Goal: Task Accomplishment & Management: Manage account settings

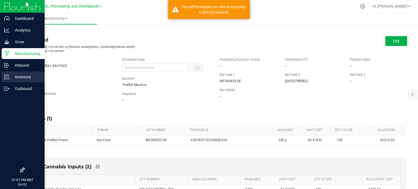
drag, startPoint x: 0, startPoint y: 0, endPoint x: 8, endPoint y: 80, distance: 79.9
click at [8, 80] on icon at bounding box center [6, 76] width 5 height 5
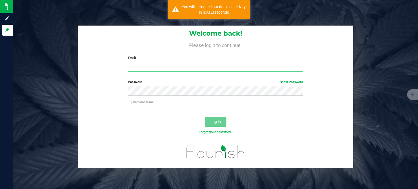
click at [176, 71] on input "Email" at bounding box center [216, 67] width 176 height 10
type input "[EMAIL_ADDRESS][DOMAIN_NAME]"
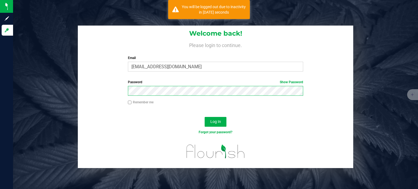
click at [205, 117] on button "Log In" at bounding box center [216, 122] width 22 height 10
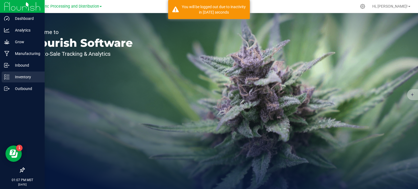
click at [13, 78] on p "Inventory" at bounding box center [26, 77] width 33 height 7
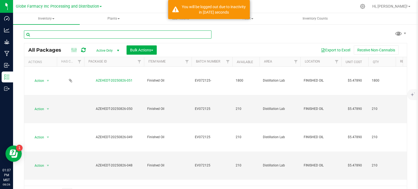
click at [93, 37] on input "text" at bounding box center [118, 35] width 188 height 8
click at [95, 35] on input "text" at bounding box center [118, 35] width 188 height 8
paste input "AZEHEDT-20250808-026"
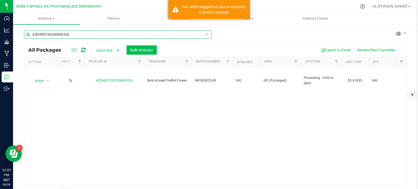
type input "AZEHEDT-20250808-026"
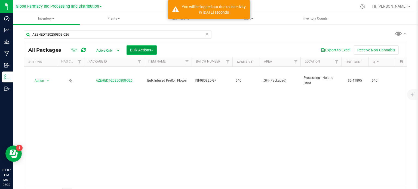
click at [145, 49] on span "Bulk Actions" at bounding box center [141, 50] width 23 height 4
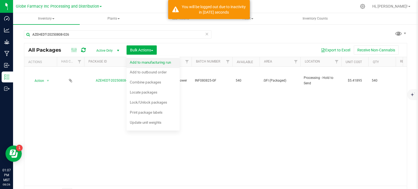
click at [146, 62] on span "Add to manufacturing run" at bounding box center [150, 62] width 41 height 4
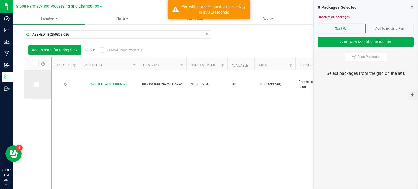
click at [37, 85] on icon at bounding box center [37, 85] width 4 height 0
click at [0, 0] on input "checkbox" at bounding box center [0, 0] width 0 height 0
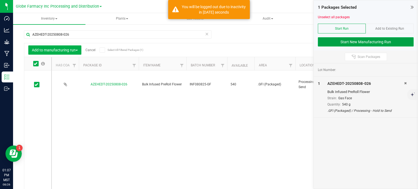
click at [333, 39] on button "Start New Manufacturing Run" at bounding box center [366, 41] width 96 height 9
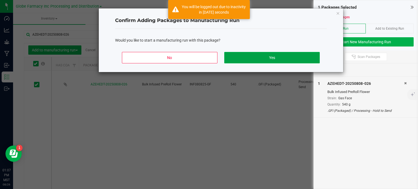
click at [279, 59] on button "Yes" at bounding box center [271, 57] width 95 height 11
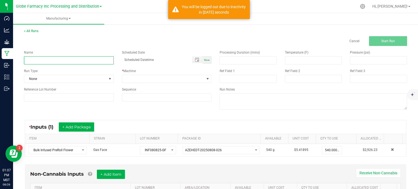
click at [74, 64] on input at bounding box center [69, 60] width 90 height 8
type input "INFUSED PREROLL GAS FACE"
click at [123, 77] on span at bounding box center [163, 79] width 83 height 8
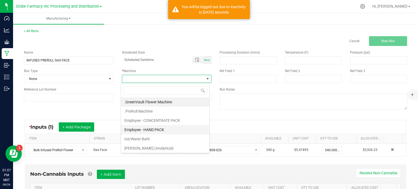
scroll to position [8, 89]
click at [156, 112] on li ".PreRoll Machine" at bounding box center [165, 111] width 88 height 9
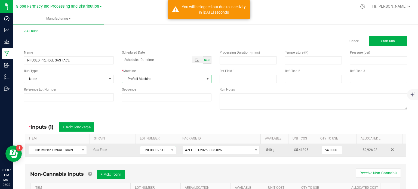
click at [153, 149] on span "INF080825-GF" at bounding box center [154, 151] width 29 height 8
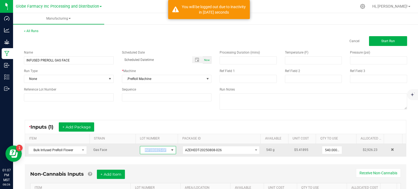
copy span "INF080825-GF"
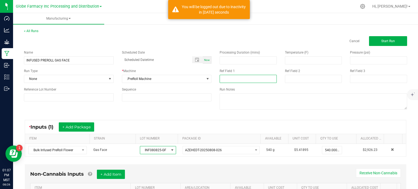
click at [236, 78] on input at bounding box center [248, 79] width 57 height 8
paste input "INF080825-GF"
type input "INF080825-GF"
click at [299, 76] on input at bounding box center [313, 79] width 57 height 8
type input "[DATE] PREROLL"
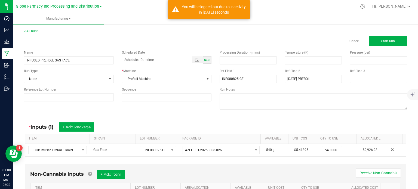
click at [202, 119] on div "* Inputs (1) + Add Package ITEM STRAIN LOT NUMBER PACKAGE ID AVAILABLE Unit Cos…" at bounding box center [216, 138] width 392 height 47
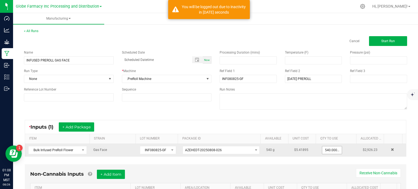
click at [323, 153] on input "540.0000 g" at bounding box center [333, 151] width 20 height 8
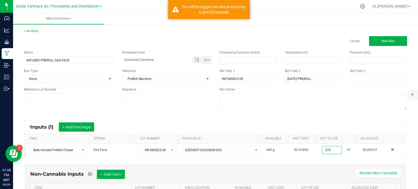
click at [246, 128] on div "* Inputs (1) + Add Package" at bounding box center [215, 127] width 381 height 14
type input "370.0000 g"
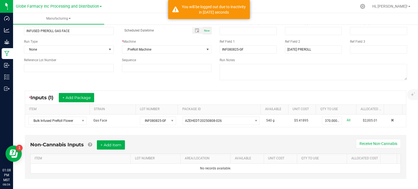
scroll to position [34, 0]
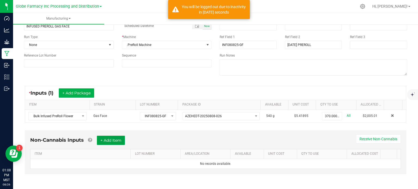
click at [111, 140] on button "+ Add Item" at bounding box center [111, 140] width 28 height 9
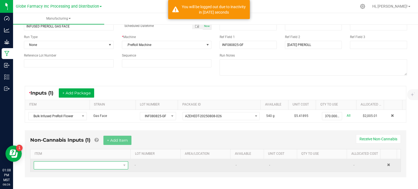
click at [95, 163] on span "NO DATA FOUND" at bounding box center [77, 166] width 87 height 8
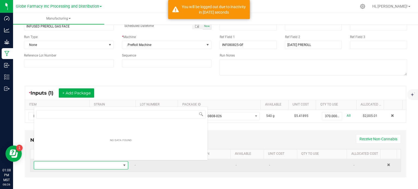
scroll to position [0, 0]
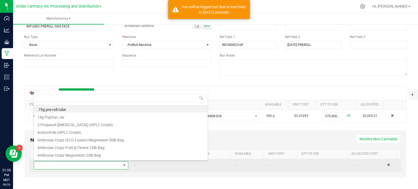
type input "o"
type input "cone"
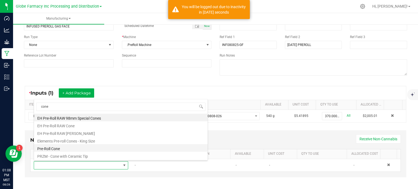
click at [77, 148] on li "Pre-Roll Cone" at bounding box center [121, 148] width 174 height 8
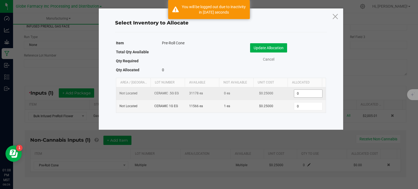
click at [304, 94] on input "0" at bounding box center [309, 94] width 28 height 8
type input "720"
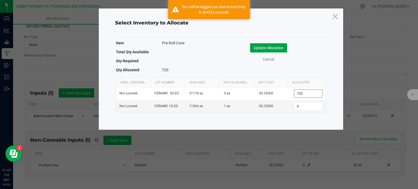
click at [276, 48] on button "Update Allocation" at bounding box center [268, 47] width 37 height 9
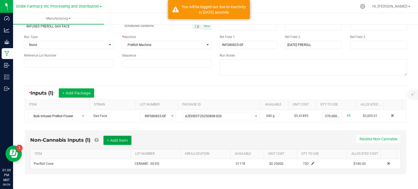
click at [114, 144] on button "+ Add Item" at bounding box center [118, 140] width 28 height 9
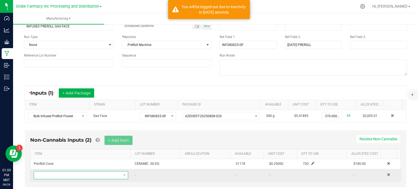
click at [95, 177] on span "NO DATA FOUND" at bounding box center [77, 176] width 87 height 8
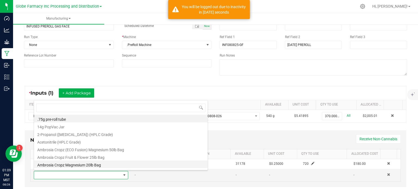
scroll to position [8, 91]
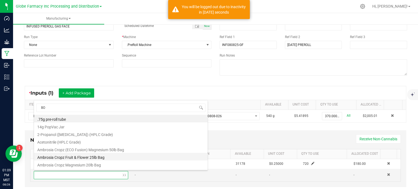
type input "BOX"
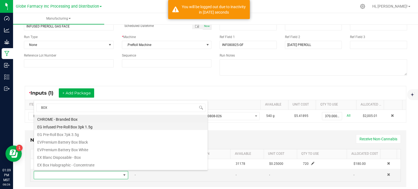
click at [86, 127] on li "EG Infused Pre-Roll Box 3pk 1.5g" at bounding box center [121, 127] width 174 height 8
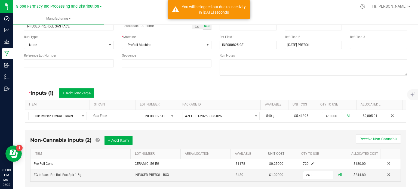
type input "240 ea"
drag, startPoint x: 280, startPoint y: 144, endPoint x: 272, endPoint y: 153, distance: 12.2
click at [280, 144] on div "Non-Cannabis Inputs (2) + Add Item Receive Non-Cannabis" at bounding box center [215, 142] width 371 height 13
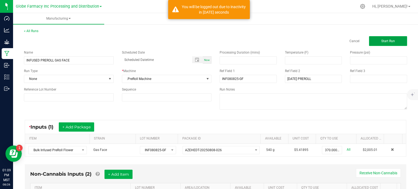
click at [391, 43] on span "Start Run" at bounding box center [389, 41] width 14 height 4
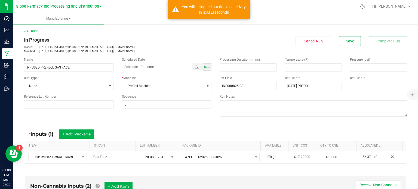
scroll to position [136, 0]
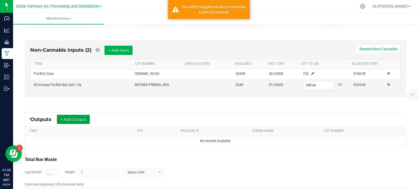
click at [65, 122] on button "+ Add Output" at bounding box center [73, 119] width 33 height 9
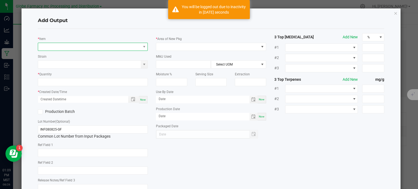
click at [89, 50] on span "NO DATA FOUND" at bounding box center [89, 47] width 103 height 8
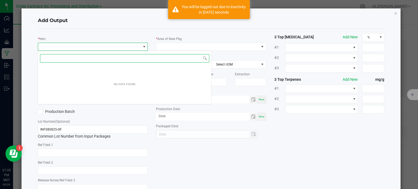
scroll to position [8, 109]
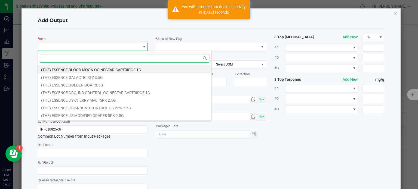
type input "F"
type input "GAS FACE"
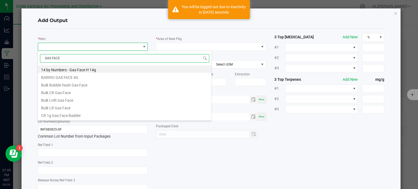
scroll to position [121, 0]
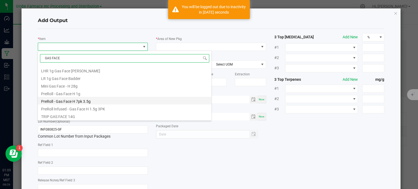
click at [88, 102] on li "PreRoll - Gas Face H 7pk 3.5g" at bounding box center [125, 101] width 174 height 8
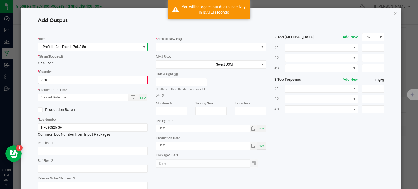
click at [59, 81] on input "0 ea" at bounding box center [92, 80] width 109 height 8
type input "0 ea"
click at [78, 44] on span "PreRoll - Gas Face H 7pk 3.5g" at bounding box center [89, 47] width 103 height 8
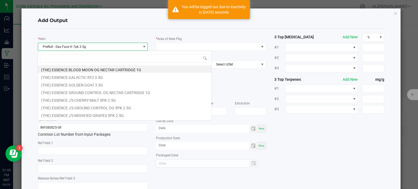
scroll to position [8, 109]
type input "GAS FACE"
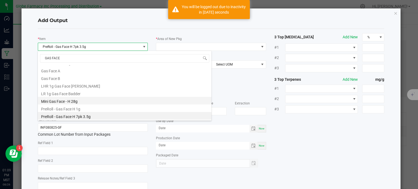
scroll to position [121, 0]
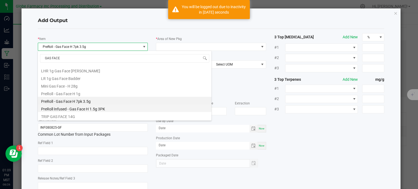
click at [93, 107] on li "PreRoll Infused - Gas Face H 1.5g 3PK" at bounding box center [125, 109] width 174 height 8
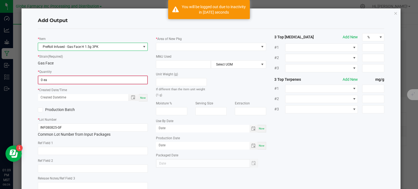
click at [48, 78] on input "0 ea" at bounding box center [92, 80] width 109 height 8
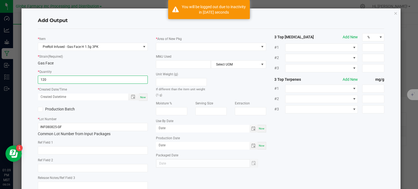
click at [145, 100] on div "Now" at bounding box center [143, 97] width 9 height 7
type input "120 ea"
type input "[DATE] 1:09 PM"
type input "[DATE]"
click at [95, 153] on input "text" at bounding box center [93, 151] width 110 height 8
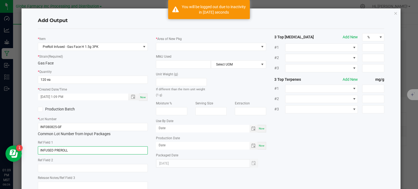
type input "INFUSED PREROLL"
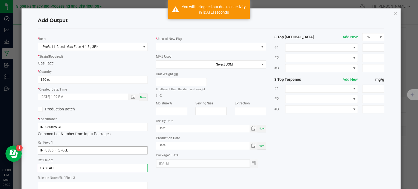
type input "GAS FACE"
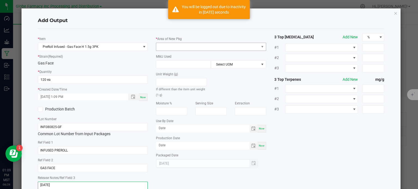
type textarea "[DATE]"
click at [185, 47] on span at bounding box center [207, 47] width 103 height 8
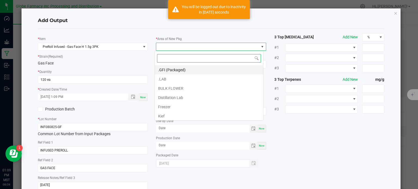
scroll to position [8, 109]
click at [177, 68] on li ".GFI (Packaged)" at bounding box center [209, 69] width 108 height 9
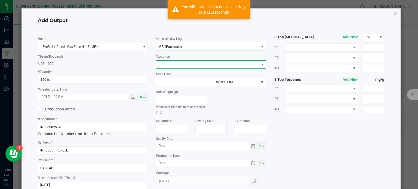
click at [178, 63] on span at bounding box center [207, 65] width 103 height 8
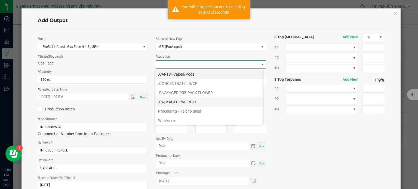
click at [190, 98] on li ".PACKAGED PRE-ROLL" at bounding box center [209, 102] width 108 height 9
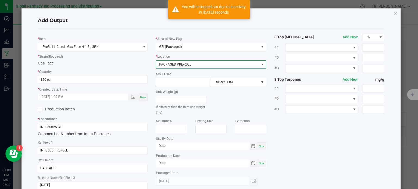
click at [181, 84] on input at bounding box center [183, 82] width 54 height 8
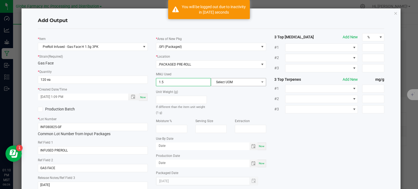
type input "1.5"
click at [225, 85] on span "Select UOM" at bounding box center [235, 82] width 48 height 8
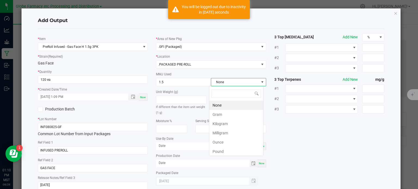
scroll to position [8, 54]
click at [216, 111] on li "Gram" at bounding box center [237, 114] width 54 height 9
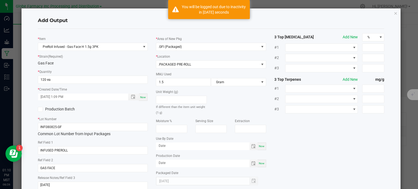
click at [316, 140] on div "* Item PreRoll Infused - Gas Face H 1.5g 3PK * Strain (Required) Gas Face * Qua…" at bounding box center [211, 113] width 355 height 161
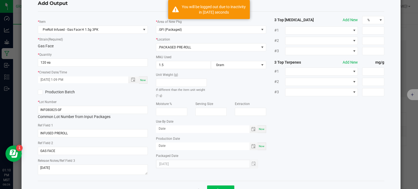
scroll to position [36, 0]
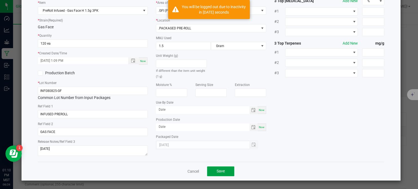
click at [213, 169] on button "Save" at bounding box center [220, 172] width 27 height 10
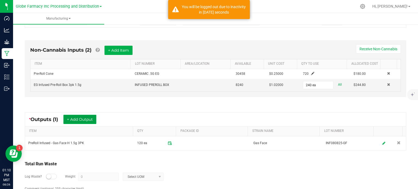
click at [93, 120] on button "+ Add Output" at bounding box center [79, 119] width 33 height 9
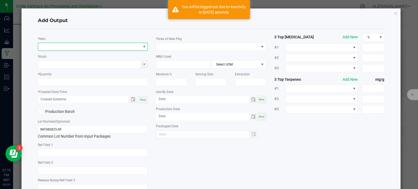
click at [81, 48] on span "NO DATA FOUND" at bounding box center [89, 47] width 103 height 8
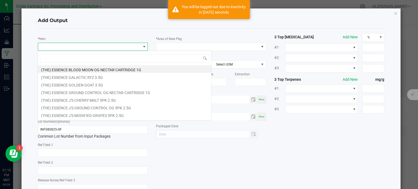
scroll to position [8, 109]
type input "GAS FACE"
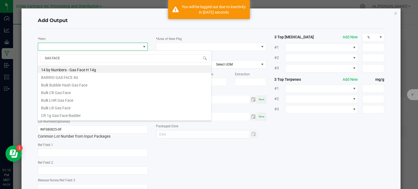
scroll to position [121, 0]
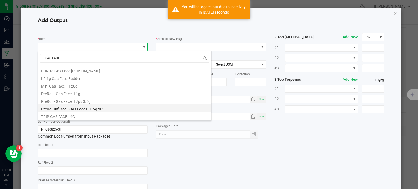
click at [96, 110] on li "PreRoll Infused - Gas Face H 1.5g 3PK" at bounding box center [125, 109] width 174 height 8
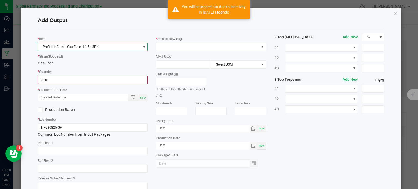
click at [72, 81] on input "0 ea" at bounding box center [92, 80] width 109 height 8
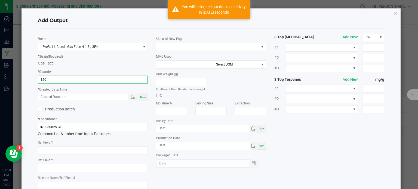
type input "120 ea"
click at [145, 99] on div "Now" at bounding box center [143, 97] width 9 height 7
type input "[DATE] 1:10 PM"
type input "[DATE]"
click at [100, 151] on input "text" at bounding box center [93, 151] width 110 height 8
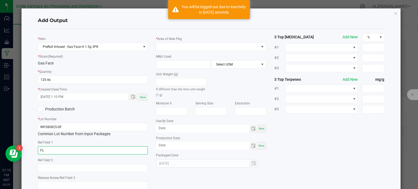
type input "F"
click at [100, 151] on input "INFUSED PREROL" at bounding box center [93, 151] width 110 height 8
type input "INFUSED PREROLL"
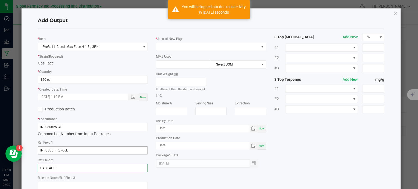
type input "GAS FACE"
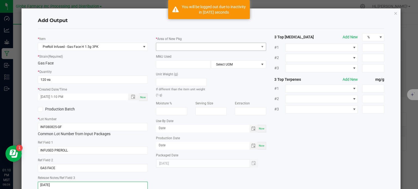
type textarea "[DATE]"
click at [194, 48] on span at bounding box center [207, 47] width 103 height 8
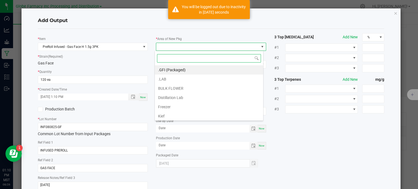
scroll to position [8, 109]
click at [178, 69] on li ".GFI (Packaged)" at bounding box center [209, 69] width 108 height 9
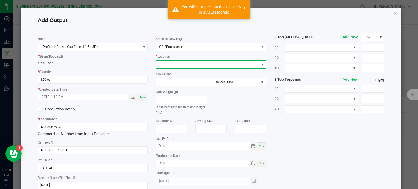
click at [178, 65] on span at bounding box center [207, 65] width 103 height 8
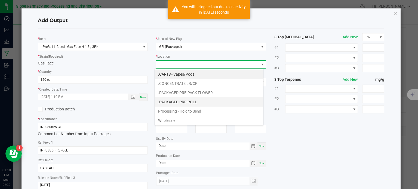
click at [187, 104] on li ".PACKAGED PRE-ROLL" at bounding box center [209, 102] width 108 height 9
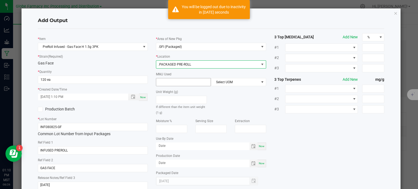
click at [183, 82] on input at bounding box center [183, 82] width 54 height 8
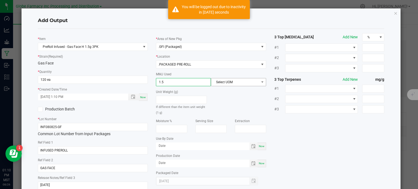
type input "1.5"
click at [252, 86] on span "Select UOM" at bounding box center [238, 82] width 55 height 8
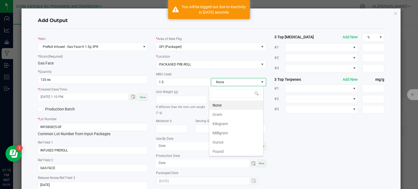
scroll to position [8, 54]
click at [242, 117] on li "Gram" at bounding box center [237, 114] width 54 height 9
click at [308, 135] on div "* Item PreRoll Infused - Gas Face H 1.5g 3PK * Strain (Required) Gas Face * Qua…" at bounding box center [211, 113] width 355 height 161
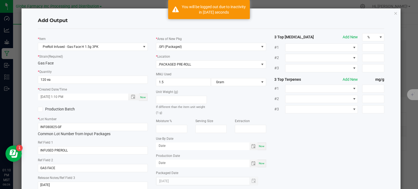
scroll to position [36, 0]
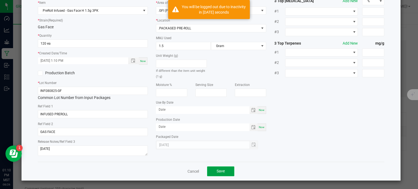
click at [217, 174] on span "Save" at bounding box center [221, 171] width 8 height 4
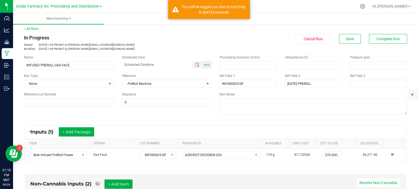
scroll to position [0, 0]
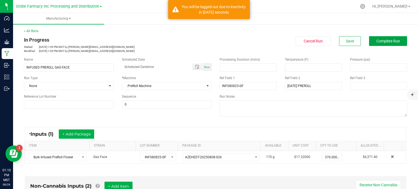
click at [379, 42] on span "Complete Run" at bounding box center [389, 41] width 24 height 4
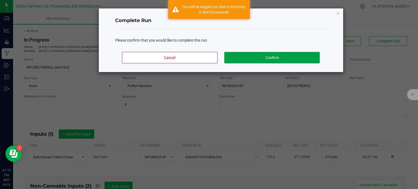
click at [306, 61] on button "Confirm" at bounding box center [271, 57] width 95 height 11
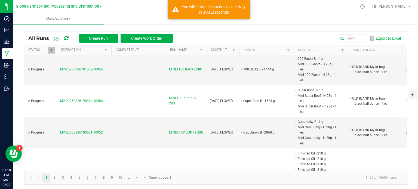
scroll to position [272, 0]
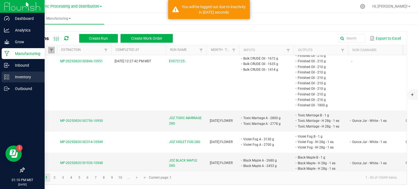
click at [3, 77] on div "Inventory" at bounding box center [23, 77] width 43 height 11
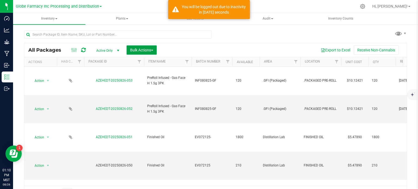
click at [134, 51] on span "Bulk Actions" at bounding box center [141, 50] width 23 height 4
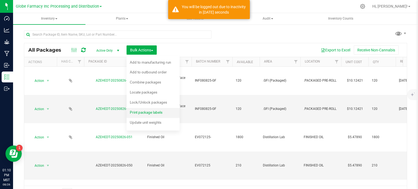
click at [138, 114] on span "Print package labels" at bounding box center [146, 112] width 33 height 4
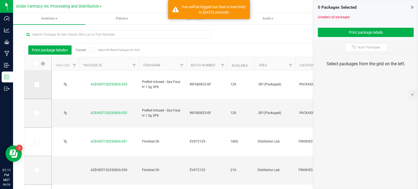
click at [38, 84] on span at bounding box center [36, 84] width 5 height 5
click at [0, 0] on input "checkbox" at bounding box center [0, 0] width 0 height 0
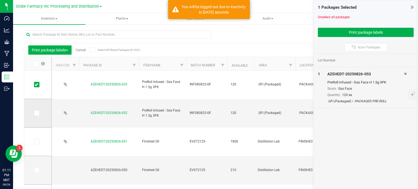
click at [35, 113] on icon at bounding box center [37, 113] width 4 height 0
click at [0, 0] on input "checkbox" at bounding box center [0, 0] width 0 height 0
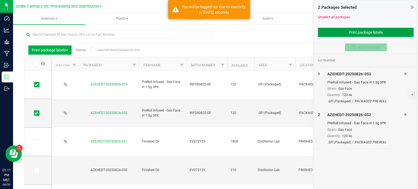
click at [370, 36] on button "Print package labels" at bounding box center [366, 32] width 96 height 9
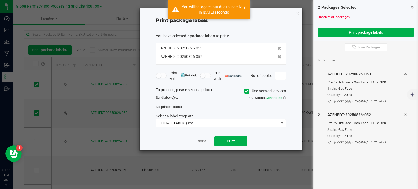
click at [246, 91] on icon at bounding box center [247, 91] width 4 height 0
click at [0, 0] on input "Use network devices" at bounding box center [0, 0] width 0 height 0
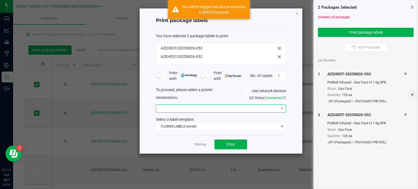
click at [165, 105] on span at bounding box center [217, 109] width 123 height 8
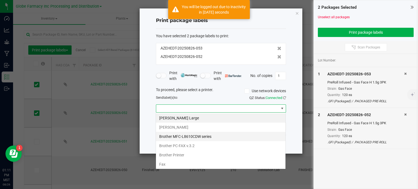
scroll to position [8, 130]
click at [173, 121] on Large "[PERSON_NAME] Large" at bounding box center [221, 118] width 130 height 9
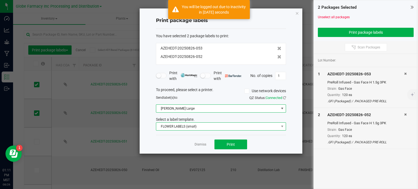
click at [177, 128] on span "FLOWER LABELS (small)" at bounding box center [217, 127] width 123 height 8
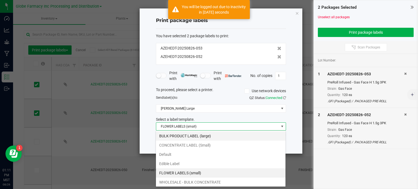
click at [179, 134] on li "BULK PRODUCT LABEL (large)" at bounding box center [221, 136] width 130 height 9
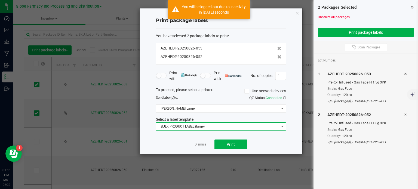
click at [281, 76] on input "1" at bounding box center [281, 76] width 10 height 8
click at [242, 145] on button "Print" at bounding box center [231, 145] width 33 height 10
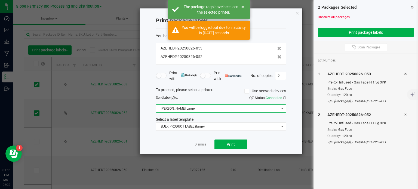
click at [223, 108] on span "[PERSON_NAME] Large" at bounding box center [217, 109] width 123 height 8
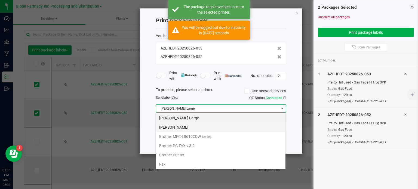
click at [198, 128] on Small "[PERSON_NAME]" at bounding box center [221, 127] width 130 height 9
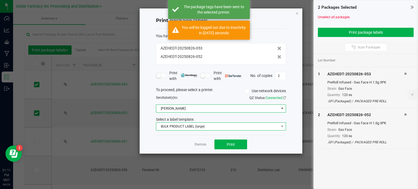
click at [199, 123] on span "BULK PRODUCT LABEL (large)" at bounding box center [217, 127] width 123 height 8
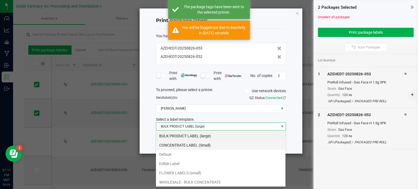
click at [197, 147] on li "CONCENTRATE LABEL (Small)" at bounding box center [221, 145] width 130 height 9
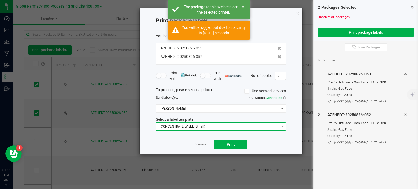
click at [284, 76] on input "2" at bounding box center [281, 76] width 10 height 8
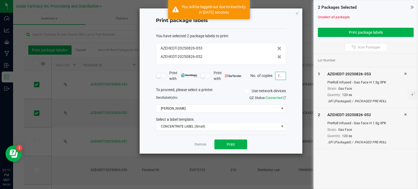
type input "120"
click at [223, 149] on div "Dismiss Print" at bounding box center [221, 144] width 130 height 19
click at [224, 148] on button "Print" at bounding box center [231, 145] width 33 height 10
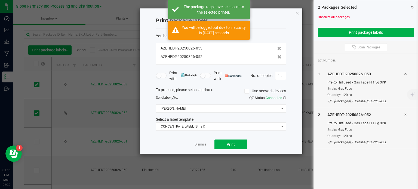
click at [299, 13] on icon "button" at bounding box center [298, 13] width 4 height 7
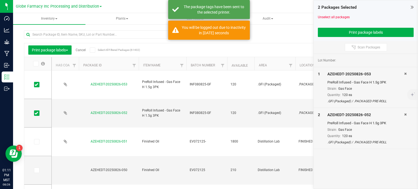
click at [81, 49] on link "Cancel" at bounding box center [81, 50] width 10 height 4
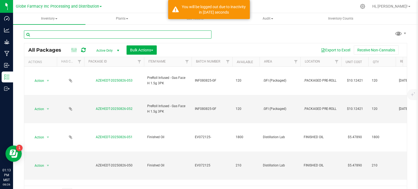
click at [93, 35] on input "text" at bounding box center [118, 35] width 188 height 8
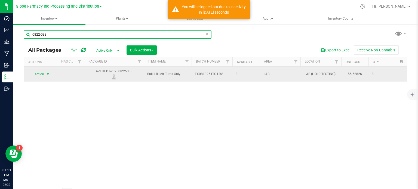
type input "0822-033"
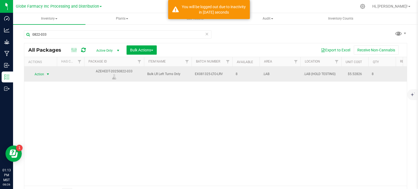
click at [47, 75] on span "select" at bounding box center [48, 74] width 4 height 4
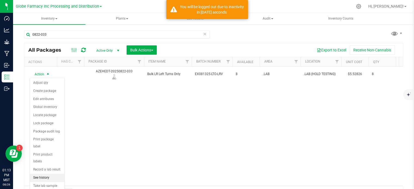
click at [51, 174] on li "See history" at bounding box center [47, 178] width 35 height 8
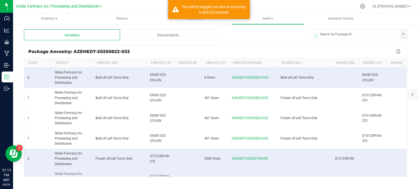
scroll to position [46, 0]
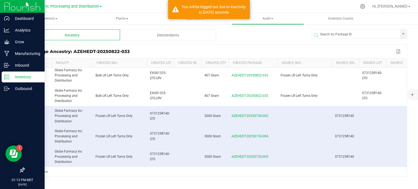
click at [4, 74] on div "Inventory" at bounding box center [23, 77] width 43 height 11
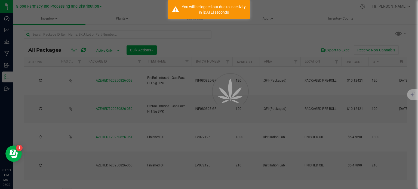
click at [86, 36] on div at bounding box center [209, 94] width 418 height 189
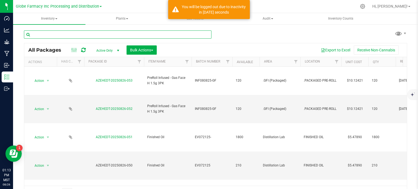
click at [86, 34] on input "text" at bounding box center [118, 35] width 188 height 8
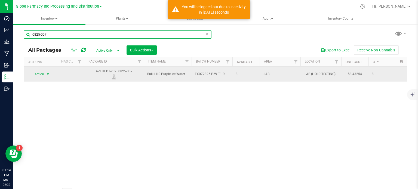
type input "0825-007"
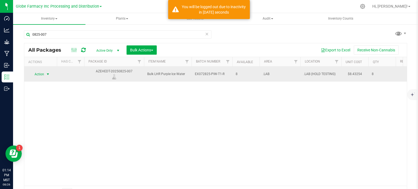
click at [36, 73] on span "Action" at bounding box center [37, 75] width 15 height 8
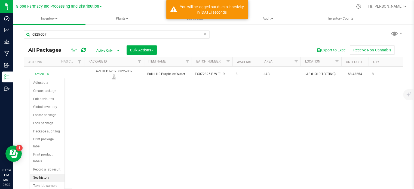
click at [44, 174] on li "See history" at bounding box center [47, 178] width 35 height 8
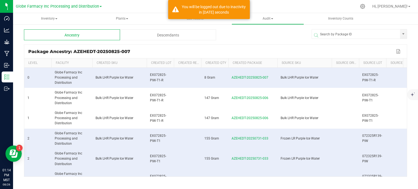
scroll to position [107, 0]
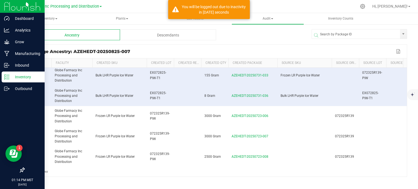
click at [7, 77] on icon at bounding box center [6, 76] width 5 height 5
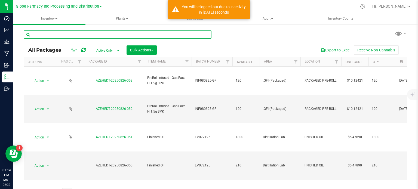
click at [64, 35] on input "text" at bounding box center [118, 35] width 188 height 8
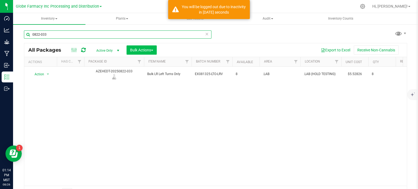
type input "0822-033"
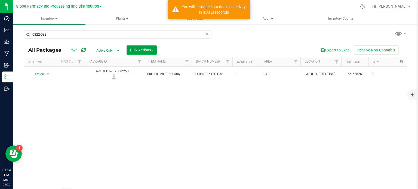
click at [138, 51] on span "Bulk Actions" at bounding box center [141, 50] width 23 height 4
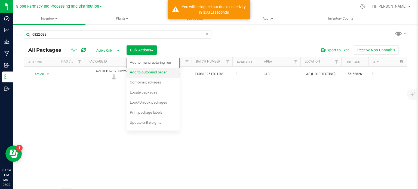
click at [147, 72] on span "Add to outbound order" at bounding box center [148, 72] width 37 height 4
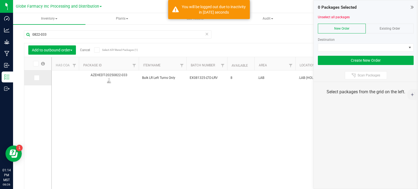
click at [38, 79] on span at bounding box center [36, 77] width 5 height 5
click at [0, 0] on input "checkbox" at bounding box center [0, 0] width 0 height 0
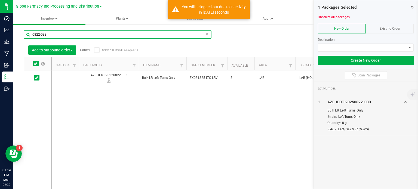
click at [54, 36] on input "0822-033" at bounding box center [118, 35] width 188 height 8
type input "0825-007"
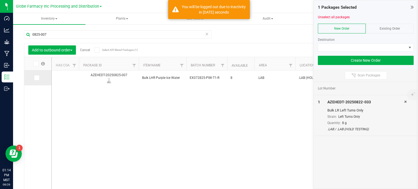
click at [37, 78] on icon at bounding box center [37, 78] width 4 height 0
click at [0, 0] on input "checkbox" at bounding box center [0, 0] width 0 height 0
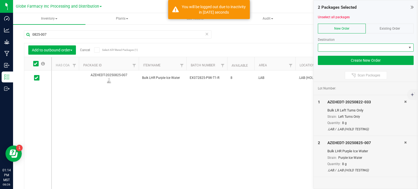
click at [339, 50] on span at bounding box center [362, 48] width 89 height 8
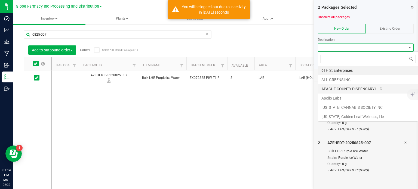
scroll to position [8, 96]
click at [349, 100] on li "Apollo Labs" at bounding box center [368, 98] width 100 height 9
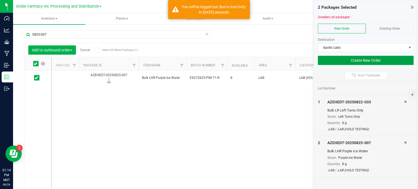
click at [342, 63] on button "Create New Order" at bounding box center [366, 60] width 96 height 9
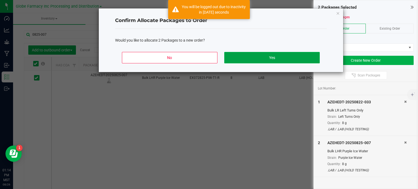
click at [287, 62] on button "Yes" at bounding box center [271, 57] width 95 height 11
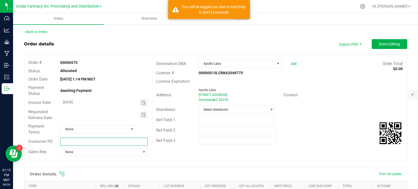
click at [104, 141] on input "text" at bounding box center [103, 142] width 87 height 8
type input "SAMPLE PICK UP - CONCENTRATES"
click at [145, 105] on span "Toggle calendar" at bounding box center [144, 103] width 8 height 8
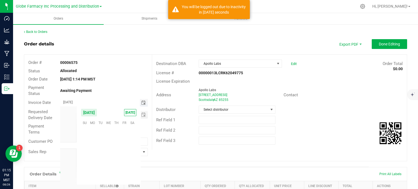
scroll to position [88316, 0]
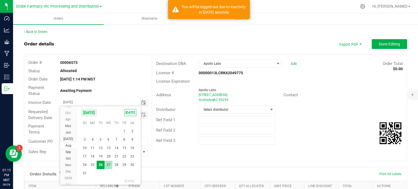
click at [108, 166] on span "27" at bounding box center [109, 165] width 8 height 8
type input "[DATE]"
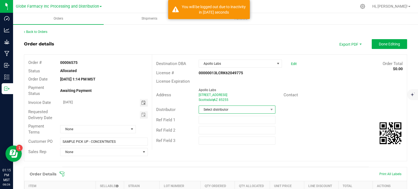
click at [230, 107] on span "Select distributor" at bounding box center [233, 110] width 69 height 8
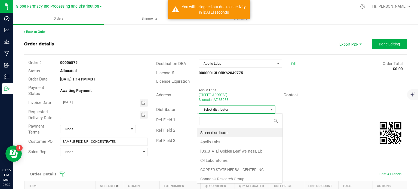
scroll to position [8, 76]
type input "GLOBE"
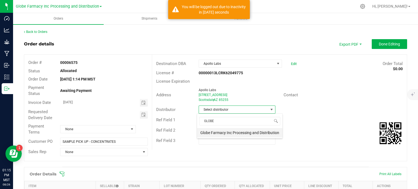
click at [240, 132] on li "Globe Farmacy Inc Processing and Distribution" at bounding box center [240, 132] width 86 height 9
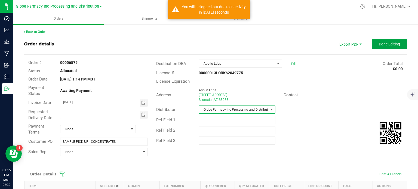
click at [378, 46] on button "Done Editing" at bounding box center [389, 44] width 35 height 10
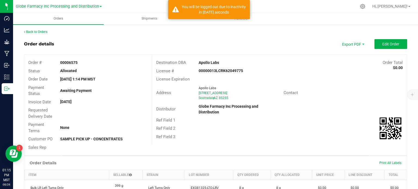
scroll to position [27, 0]
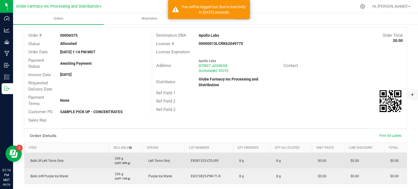
click at [211, 162] on span "EX081325-LTO-LRV" at bounding box center [203, 161] width 31 height 4
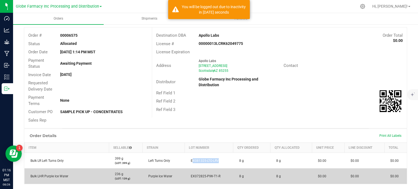
click at [208, 176] on span "EX072825-PIW-T1-R" at bounding box center [204, 177] width 32 height 4
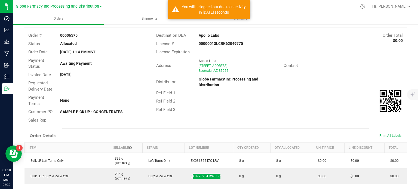
scroll to position [0, 0]
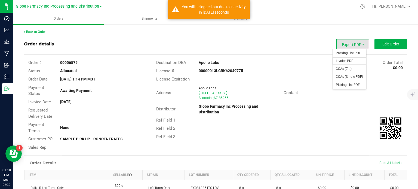
click at [348, 58] on span "Invoice PDF" at bounding box center [350, 61] width 34 height 8
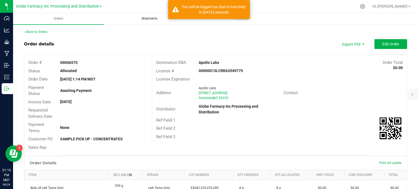
click at [151, 18] on span "Shipments" at bounding box center [149, 18] width 31 height 5
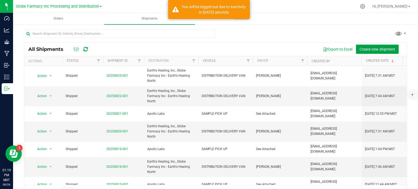
click at [375, 47] on span "Create new shipment" at bounding box center [378, 49] width 36 height 4
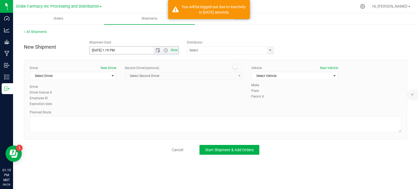
click at [176, 53] on span "Now" at bounding box center [174, 50] width 9 height 8
click at [159, 52] on span "Open the date view" at bounding box center [158, 50] width 4 height 4
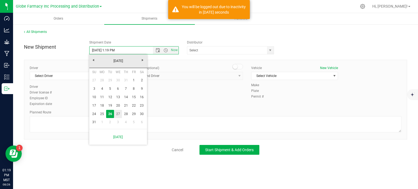
click at [120, 113] on link "27" at bounding box center [118, 114] width 8 height 8
type input "[DATE] 1:19 PM"
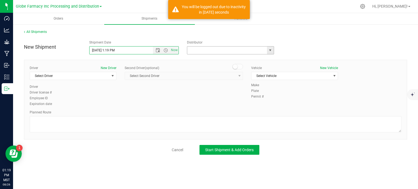
click at [236, 52] on input "text" at bounding box center [225, 51] width 77 height 8
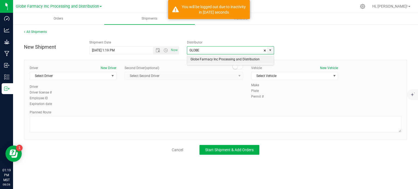
click at [237, 57] on li "Globe Farmacy Inc Processing and Distribution" at bounding box center [230, 60] width 87 height 8
type input "Globe Farmacy Inc Processing and Distribution"
click at [44, 75] on span "Select Driver" at bounding box center [70, 76] width 80 height 8
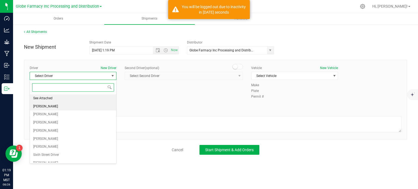
click at [53, 101] on li "See Attached" at bounding box center [73, 99] width 86 height 8
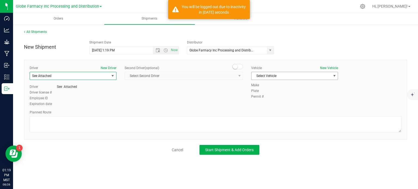
click at [272, 78] on span "Select Vehicle" at bounding box center [292, 76] width 80 height 8
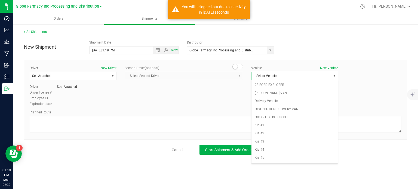
scroll to position [22, 0]
click at [274, 148] on li "SAMPLE PICK UP" at bounding box center [295, 152] width 86 height 8
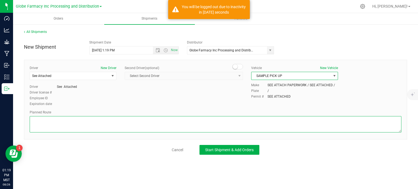
click at [130, 122] on textarea at bounding box center [216, 124] width 372 height 16
type textarea "SAMPLE PICK UP"
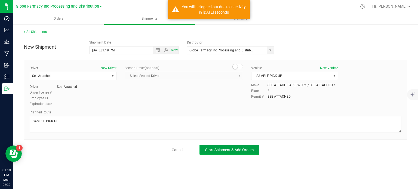
click at [232, 151] on span "Start Shipment & Add Orders" at bounding box center [229, 150] width 48 height 4
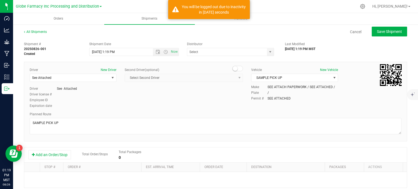
type input "Globe Farmacy Inc Processing and Distribution"
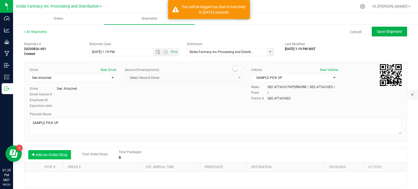
click at [55, 151] on button "Add an Order/Stop" at bounding box center [49, 154] width 43 height 9
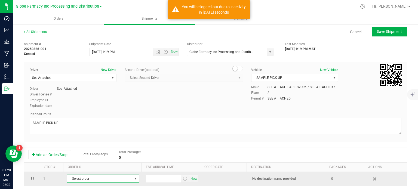
click at [78, 180] on span "Select order" at bounding box center [99, 179] width 65 height 8
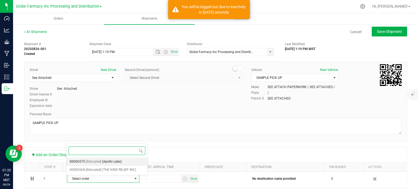
click at [86, 163] on span "[Allocated]" at bounding box center [94, 162] width 16 height 7
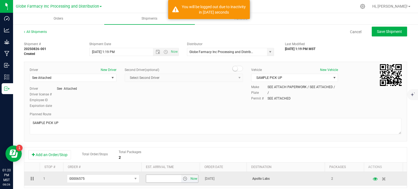
click at [194, 179] on span "Now" at bounding box center [194, 179] width 9 height 8
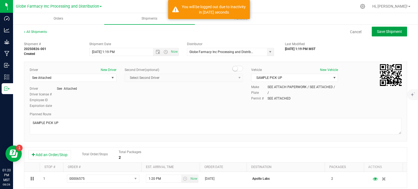
click at [383, 32] on span "Save Shipment" at bounding box center [389, 31] width 25 height 4
type input "[DATE] 8:19 PM"
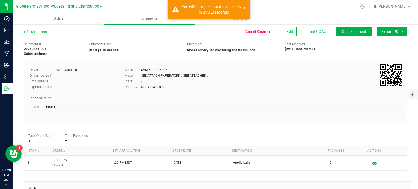
click at [393, 35] on button "Export PDF" at bounding box center [393, 32] width 30 height 10
click at [387, 45] on li "Manifest by Package ID" at bounding box center [390, 44] width 55 height 8
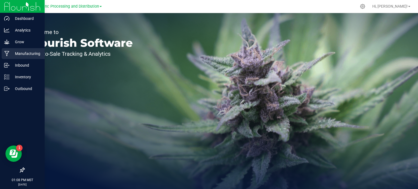
click at [26, 55] on p "Manufacturing" at bounding box center [26, 53] width 33 height 7
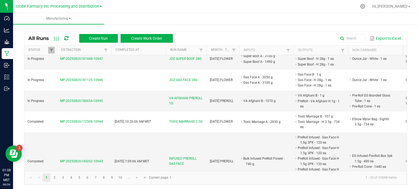
scroll to position [381, 0]
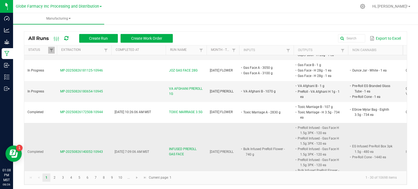
click at [178, 147] on span "INFUSED PREROLL GAS FACE" at bounding box center [186, 152] width 34 height 10
